Goal: Transaction & Acquisition: Purchase product/service

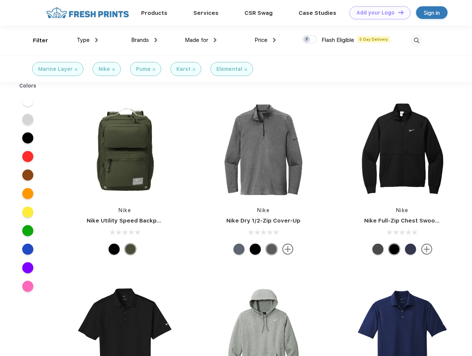
click at [377, 13] on link "Add your Logo Design Tool" at bounding box center [379, 12] width 61 height 13
click at [0, 0] on div "Design Tool" at bounding box center [0, 0] width 0 height 0
click at [398, 12] on link "Add your Logo Design Tool" at bounding box center [379, 12] width 61 height 13
click at [36, 40] on div "Filter" at bounding box center [40, 40] width 15 height 9
click at [87, 40] on span "Type" at bounding box center [83, 40] width 13 height 7
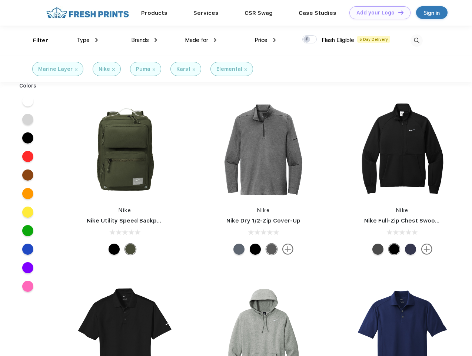
click at [144, 40] on span "Brands" at bounding box center [140, 40] width 18 height 7
click at [201, 40] on span "Made for" at bounding box center [196, 40] width 23 height 7
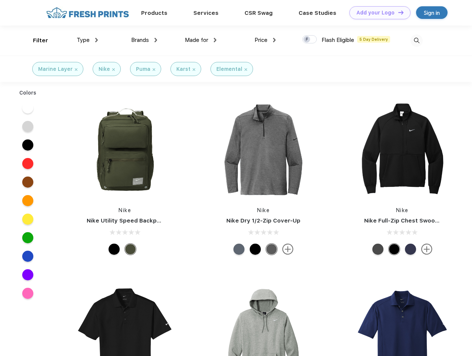
click at [265, 40] on span "Price" at bounding box center [261, 40] width 13 height 7
click at [310, 40] on div at bounding box center [309, 39] width 14 height 8
click at [307, 40] on input "checkbox" at bounding box center [304, 37] width 5 height 5
click at [416, 40] on img at bounding box center [417, 40] width 12 height 12
